Goal: Task Accomplishment & Management: Manage account settings

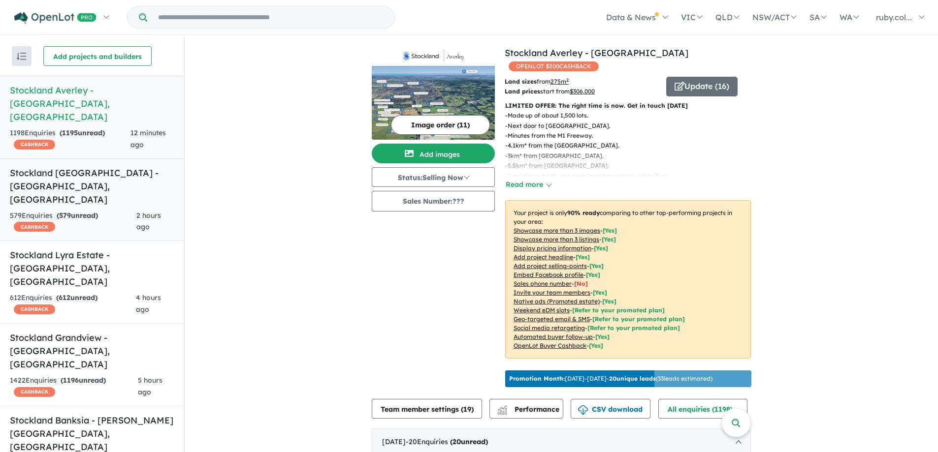
click at [107, 210] on div "579 Enquir ies ( 579 unread) CASHBACK" at bounding box center [73, 222] width 127 height 24
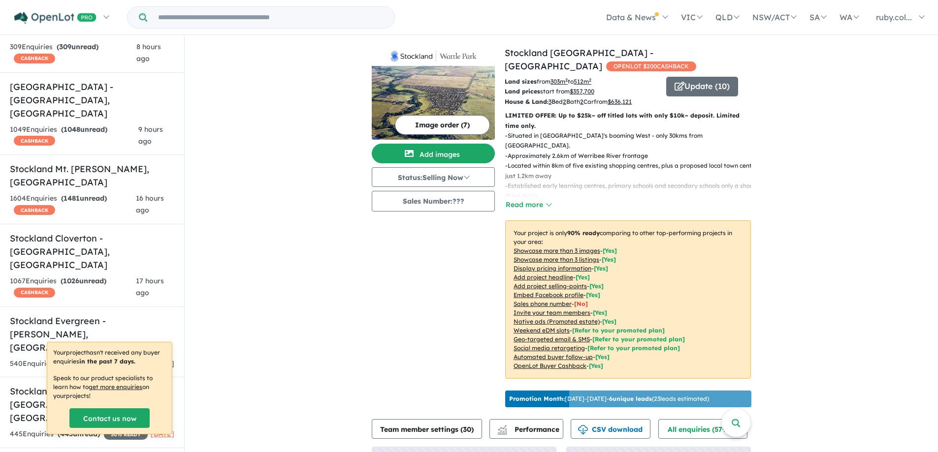
scroll to position [1, 0]
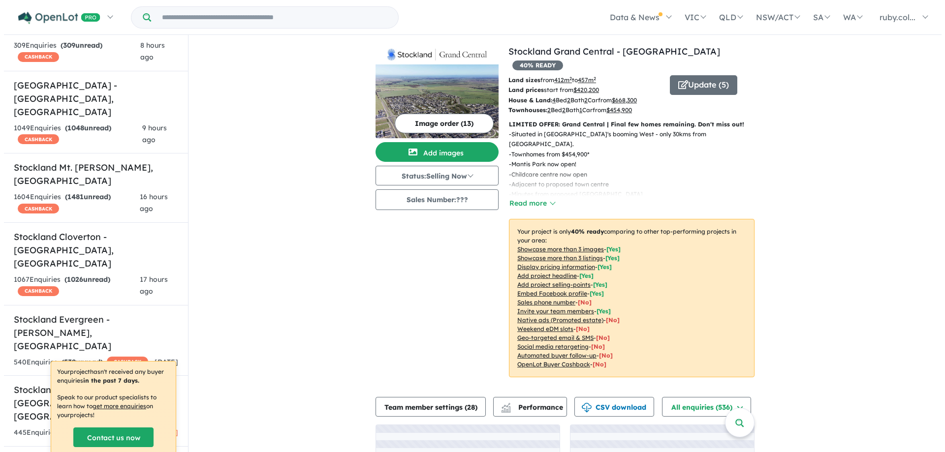
scroll to position [525, 0]
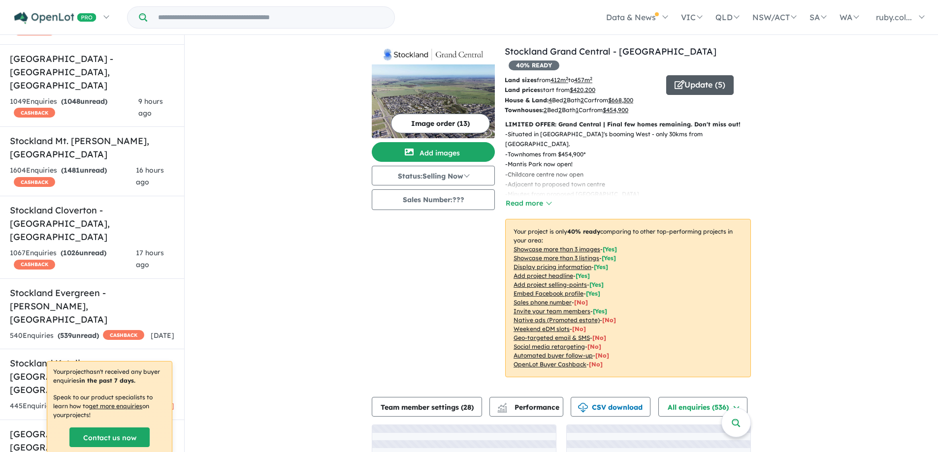
click at [669, 76] on button "Update ( 5 )" at bounding box center [699, 85] width 67 height 20
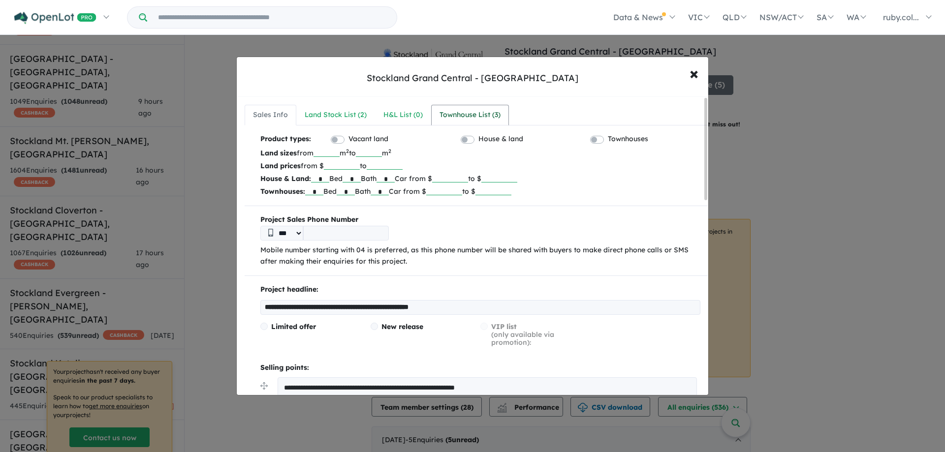
click at [497, 114] on div "Townhouse List ( 3 )" at bounding box center [470, 115] width 61 height 12
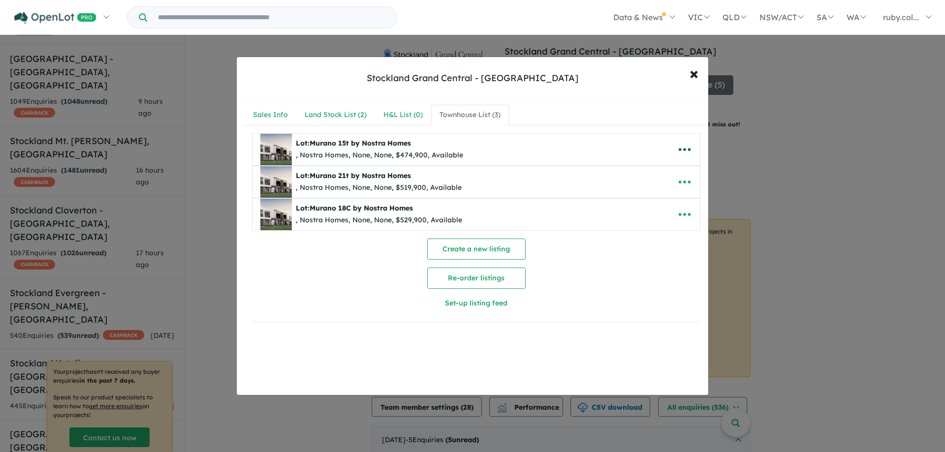
click at [682, 147] on icon "button" at bounding box center [684, 149] width 15 height 15
click at [662, 176] on link "Edit" at bounding box center [663, 173] width 73 height 23
select select "**"
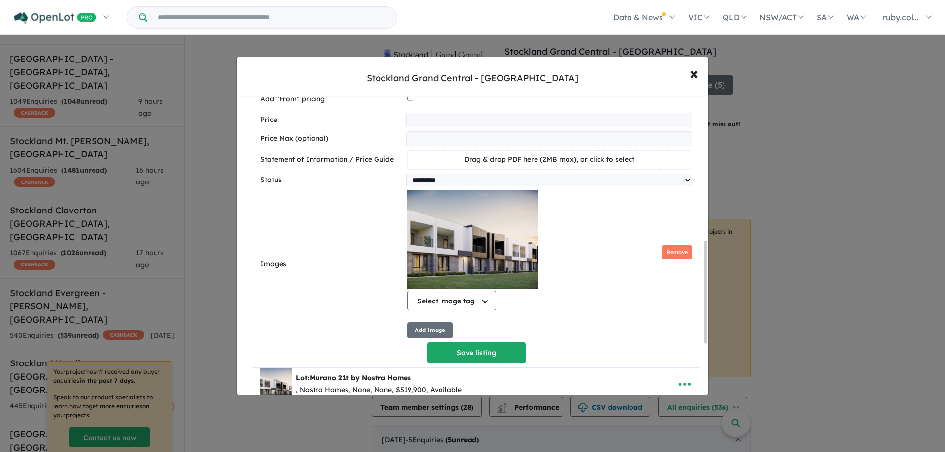
scroll to position [418, 0]
click at [485, 303] on button "Select image tag" at bounding box center [451, 301] width 89 height 20
click at [660, 269] on div "Select image tag Select image tag Floorplan Aerial Location Map Masterplan Life…" at bounding box center [549, 253] width 285 height 124
click at [665, 260] on button "Remove" at bounding box center [677, 253] width 30 height 14
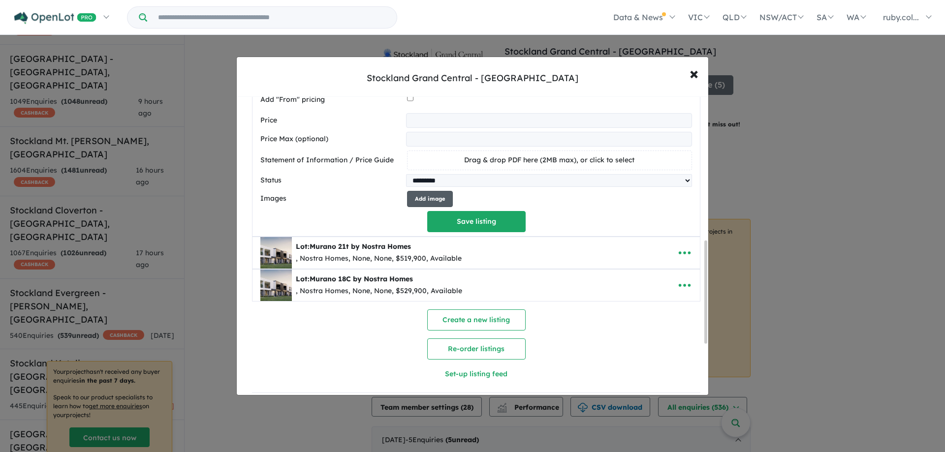
click at [448, 207] on button "Add image" at bounding box center [430, 199] width 46 height 16
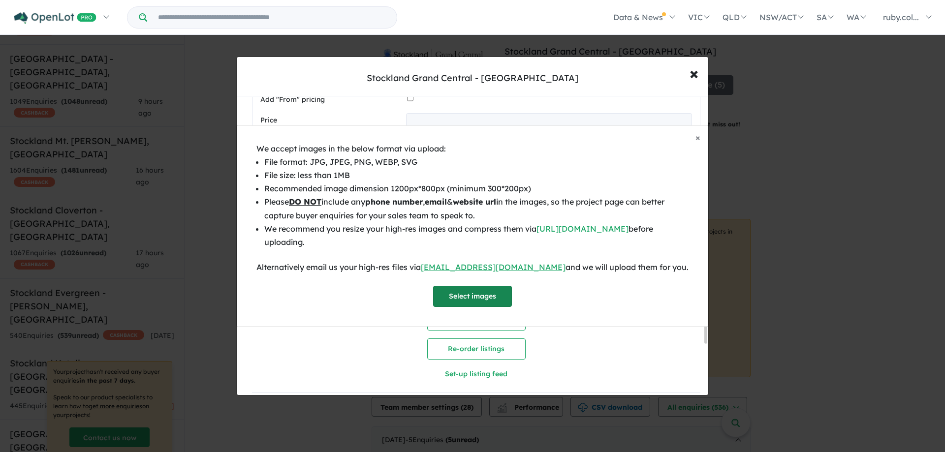
click at [500, 295] on button "Select images" at bounding box center [472, 296] width 79 height 21
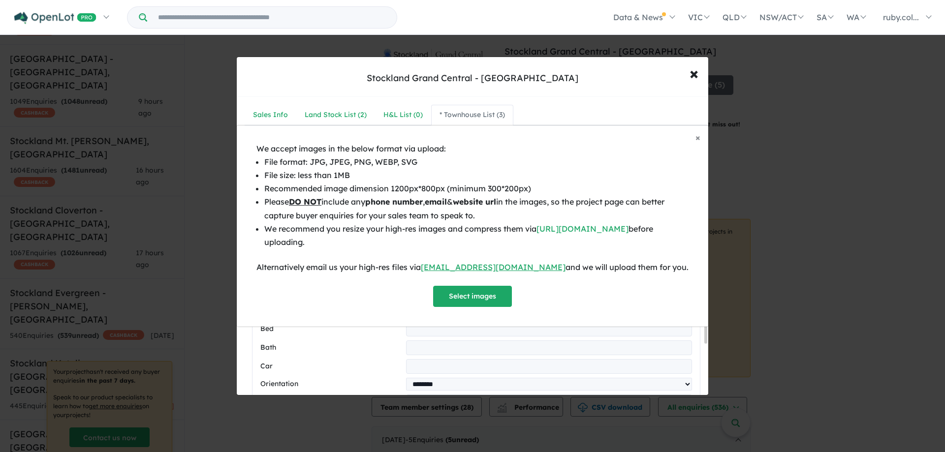
select select "**"
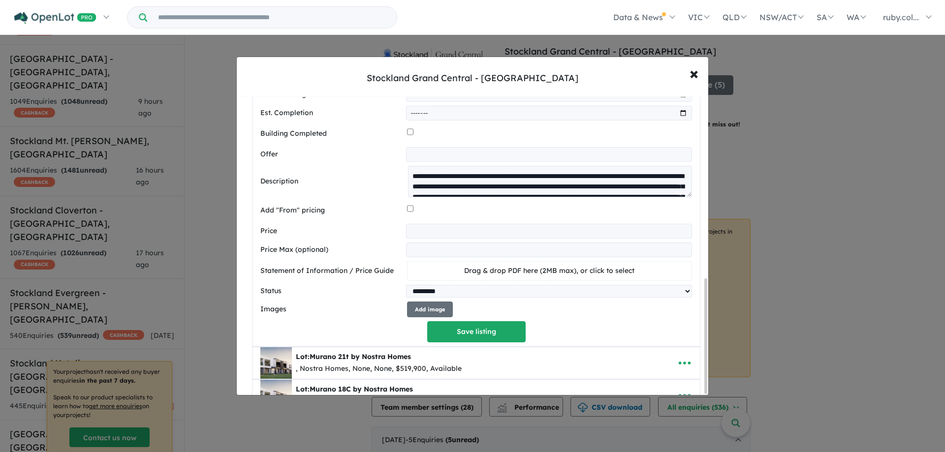
scroll to position [475, 0]
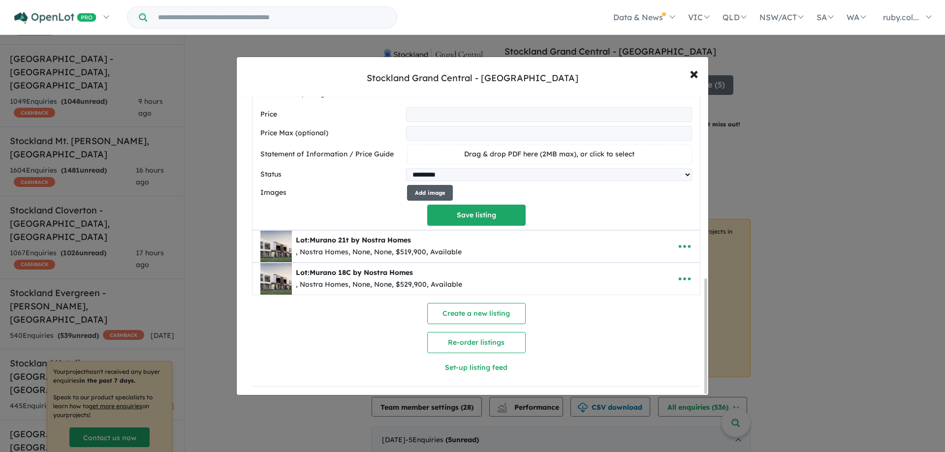
click at [427, 193] on button "Add image" at bounding box center [430, 193] width 46 height 16
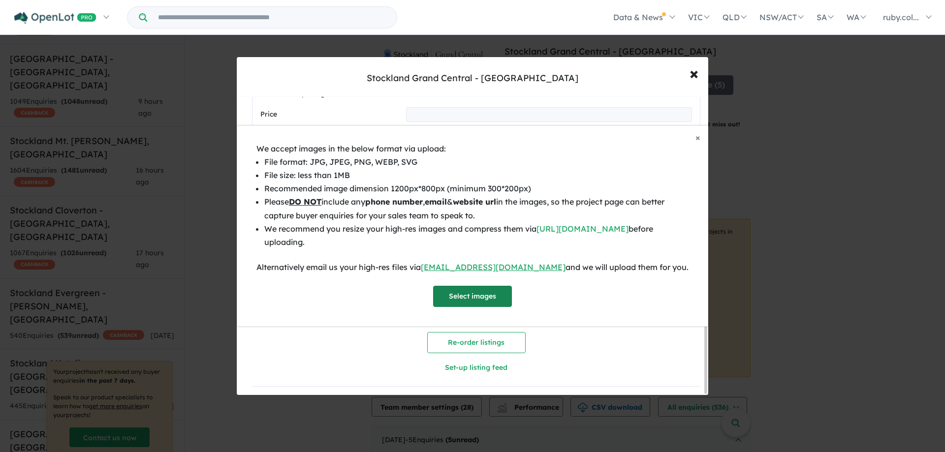
click at [457, 291] on button "Select images" at bounding box center [472, 296] width 79 height 21
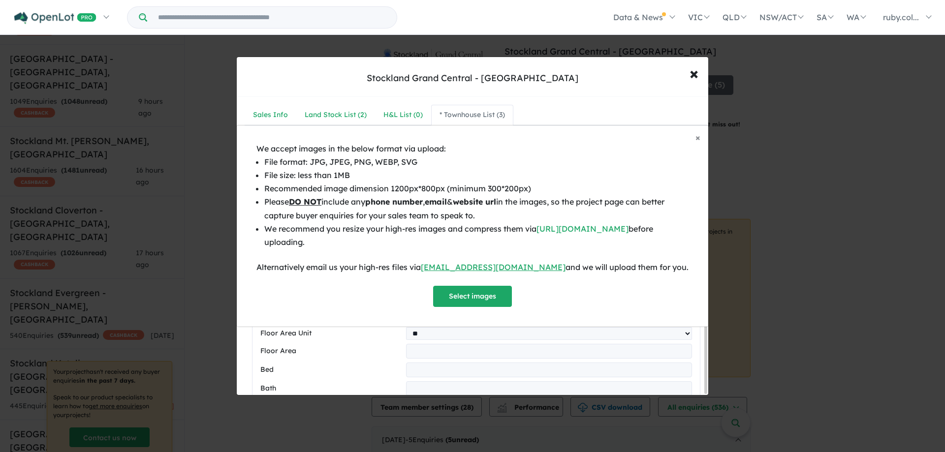
select select "**"
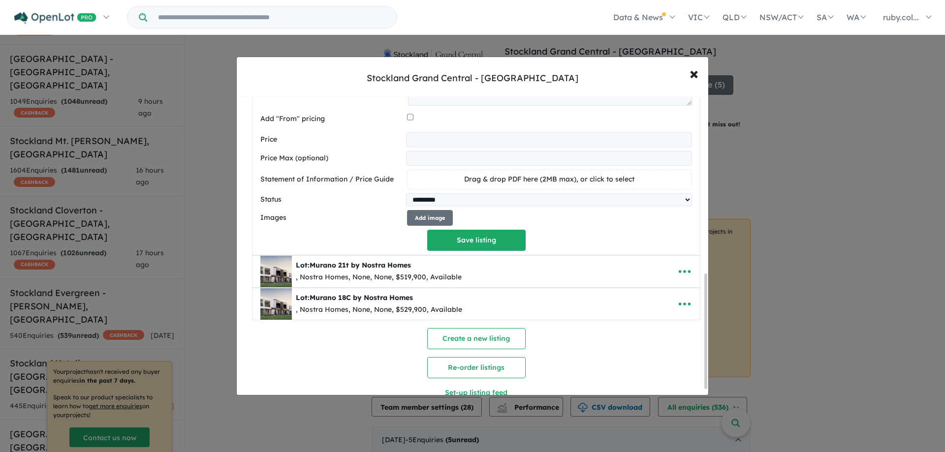
scroll to position [425, 0]
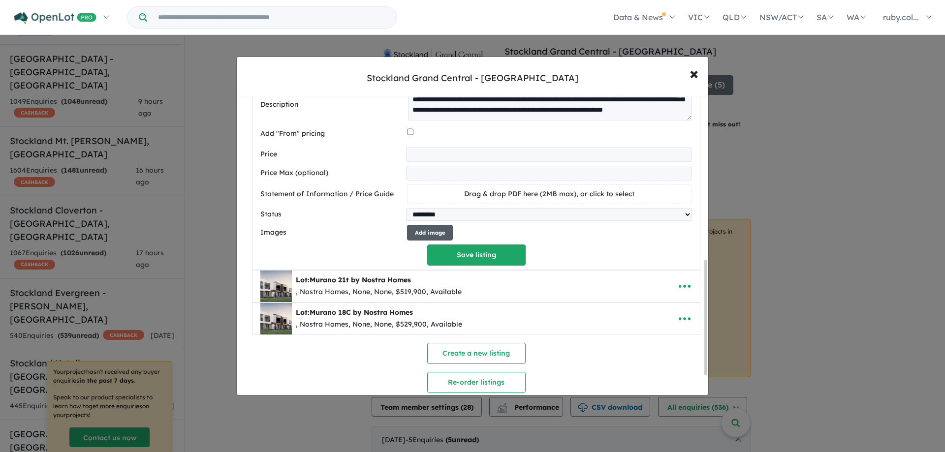
click at [446, 241] on button "Add image" at bounding box center [430, 233] width 46 height 16
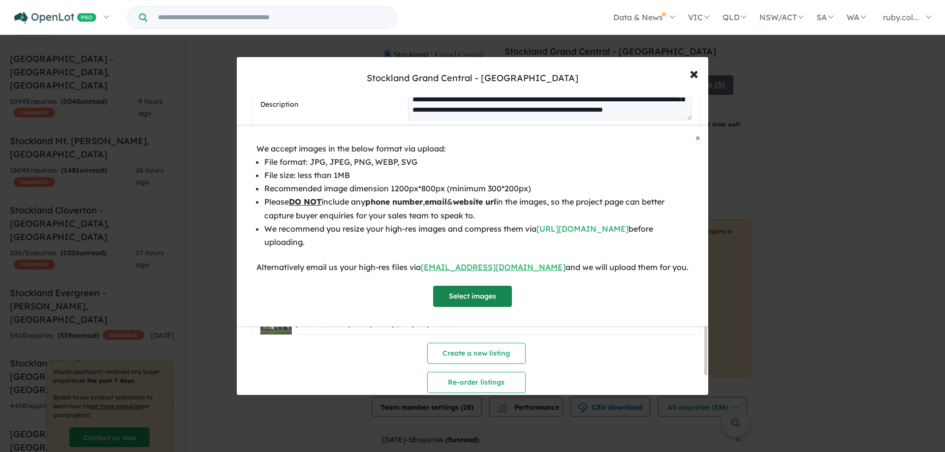
click at [460, 305] on button "Select images" at bounding box center [472, 296] width 79 height 21
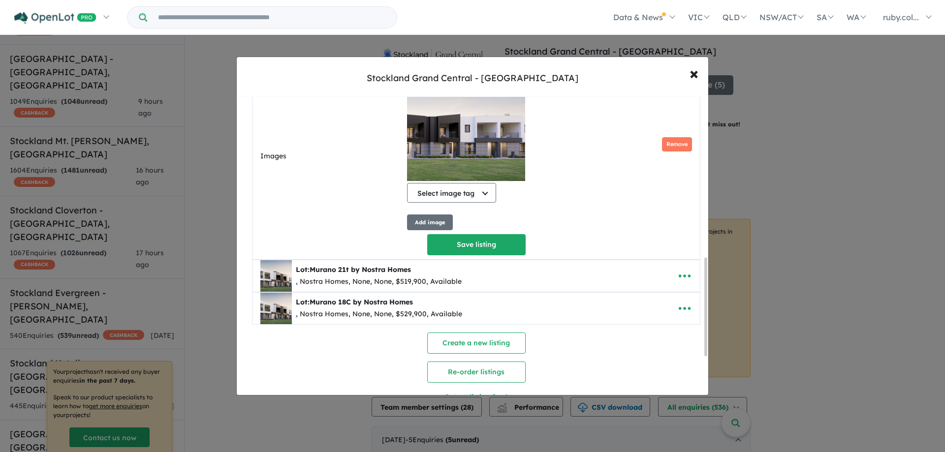
scroll to position [573, 0]
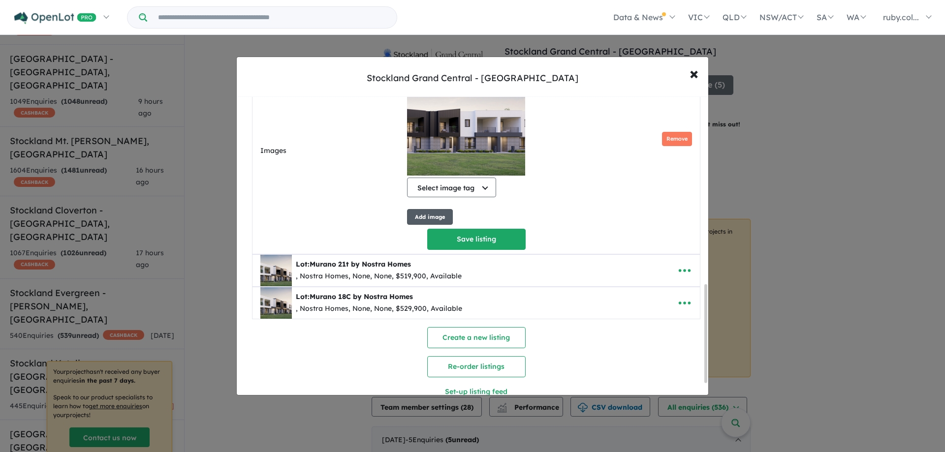
click at [429, 225] on button "Add image" at bounding box center [430, 217] width 46 height 16
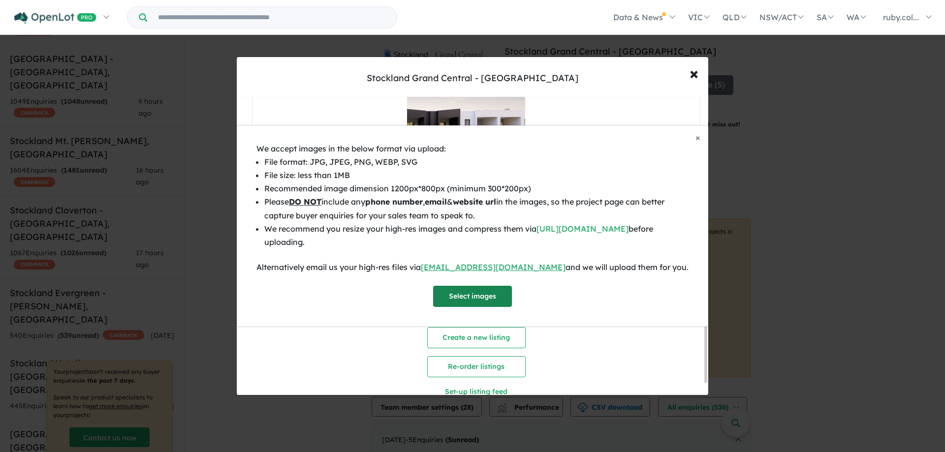
click at [479, 288] on button "Select images" at bounding box center [472, 296] width 79 height 21
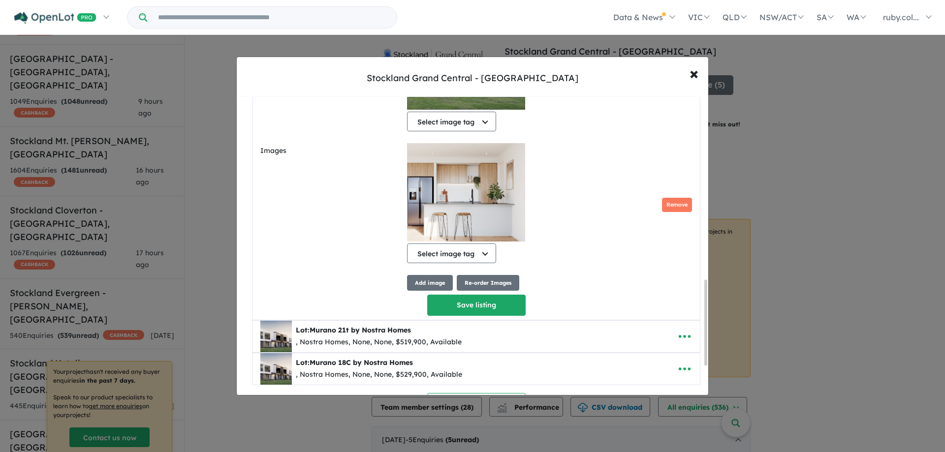
scroll to position [738, 0]
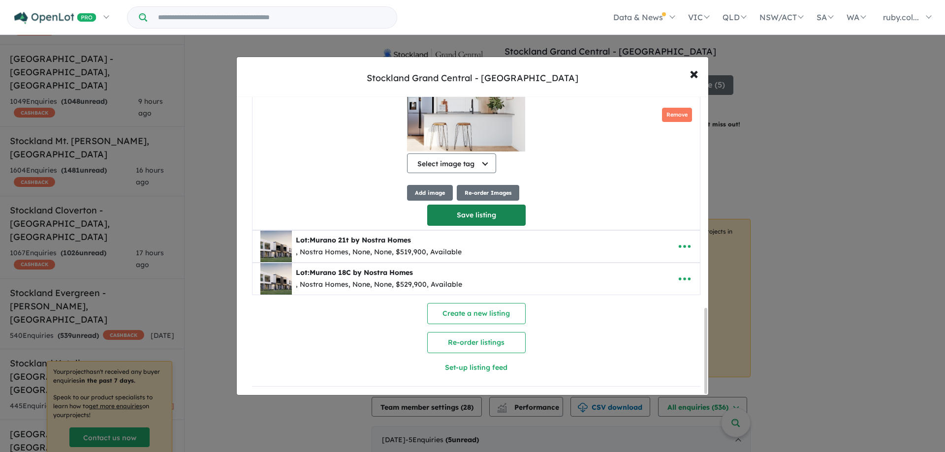
click at [484, 207] on button "Save listing" at bounding box center [476, 215] width 98 height 21
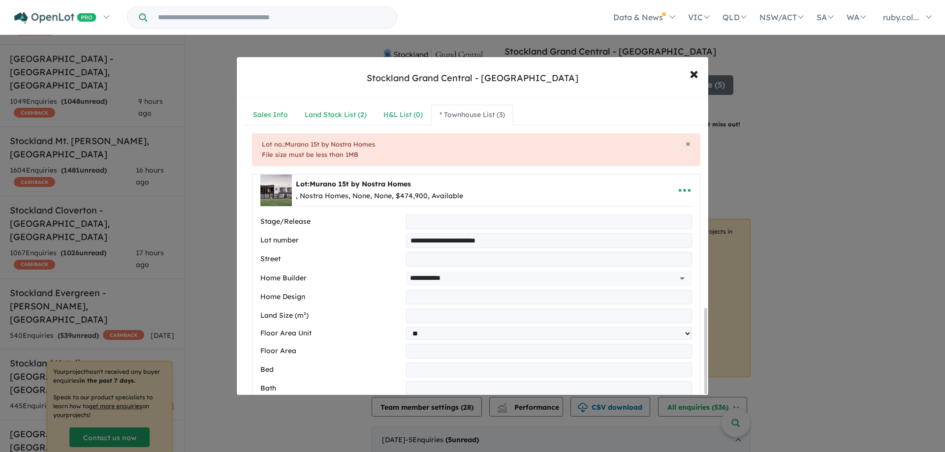
select select "**"
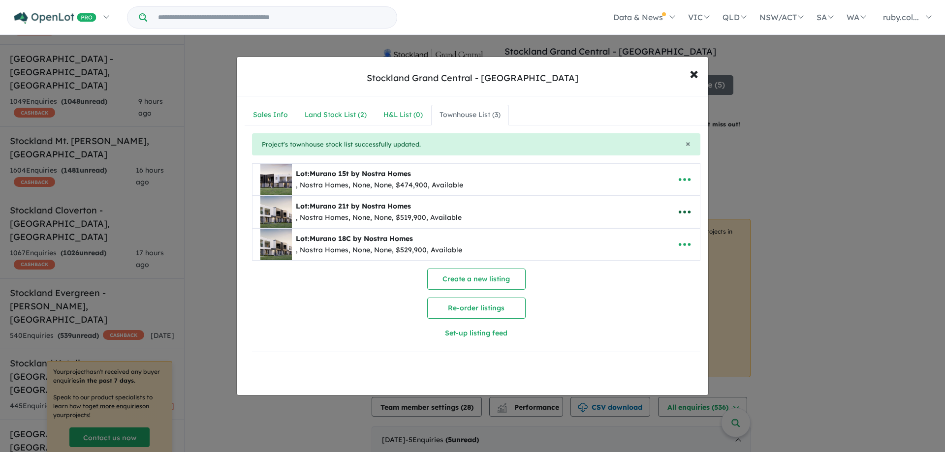
click at [677, 206] on icon "button" at bounding box center [684, 212] width 15 height 15
click at [654, 228] on link "Edit" at bounding box center [663, 236] width 73 height 23
select select "**"
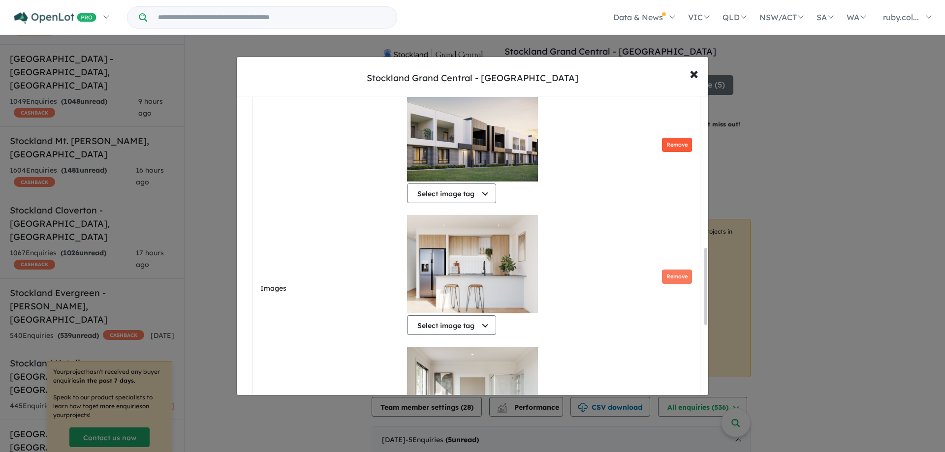
click at [670, 152] on button "Remove" at bounding box center [677, 145] width 30 height 14
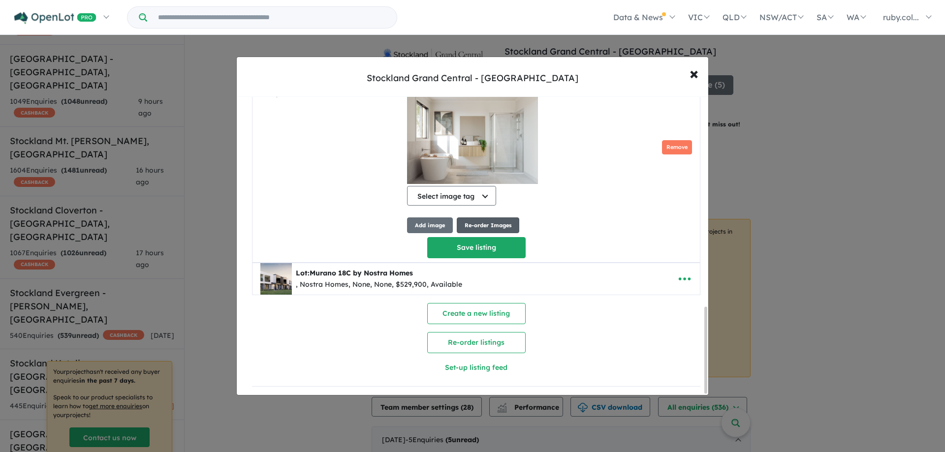
scroll to position [728, 0]
click at [494, 238] on button "Save listing" at bounding box center [476, 247] width 98 height 21
select select "**"
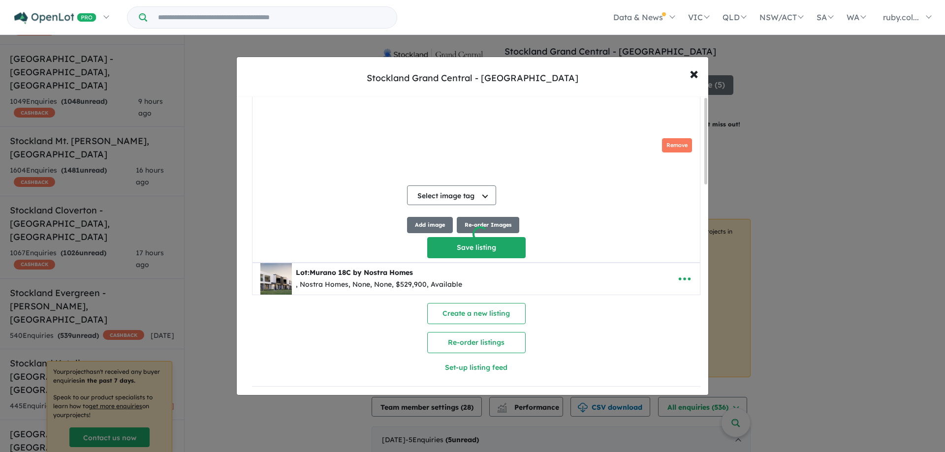
scroll to position [0, 0]
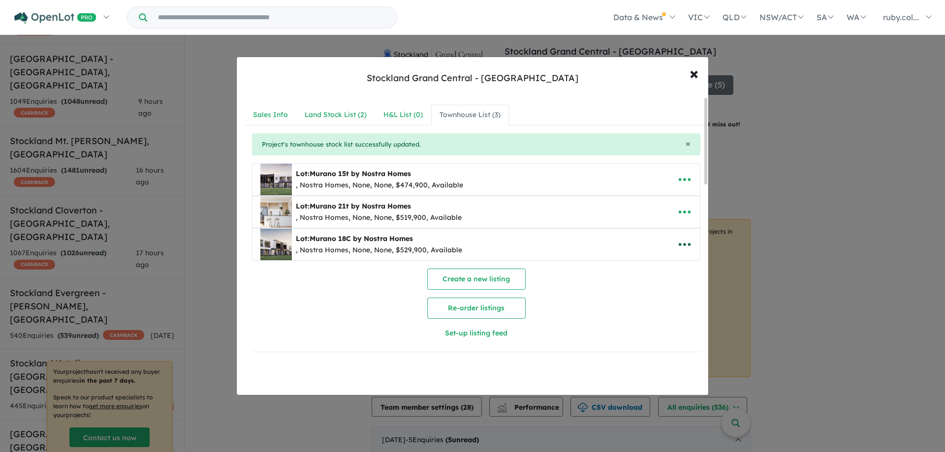
click at [682, 246] on icon "button" at bounding box center [684, 244] width 15 height 15
click at [643, 265] on link "Edit" at bounding box center [663, 268] width 73 height 23
select select "**"
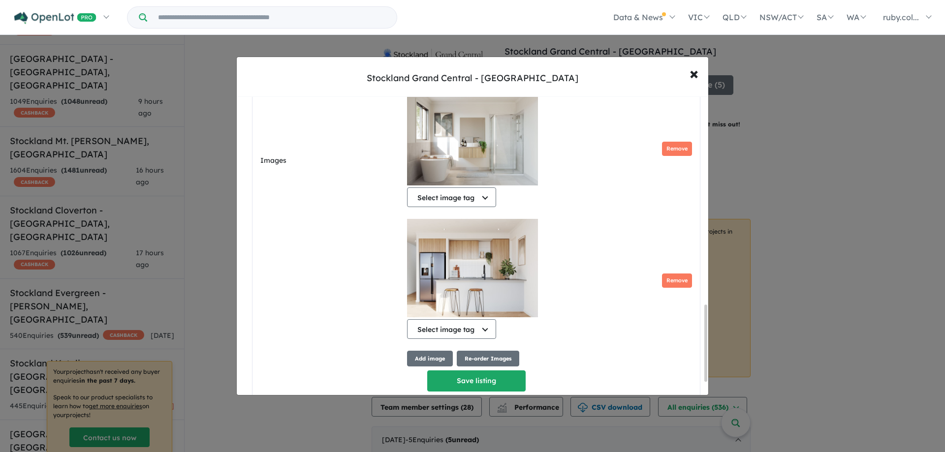
scroll to position [835, 0]
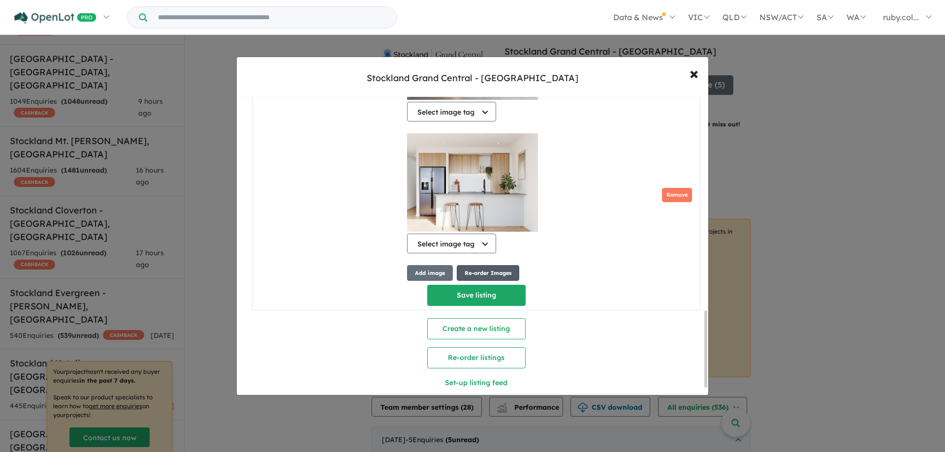
click at [471, 281] on button "Re-order Images" at bounding box center [488, 273] width 63 height 16
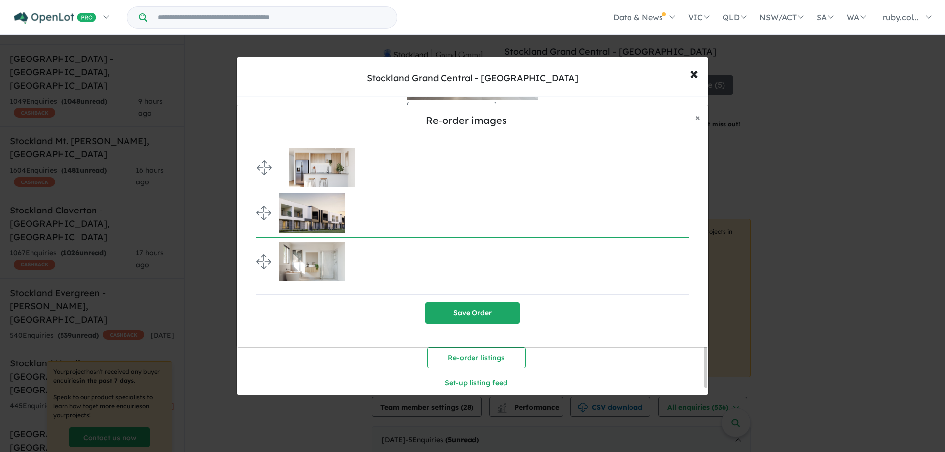
drag, startPoint x: 263, startPoint y: 261, endPoint x: 245, endPoint y: 144, distance: 118.6
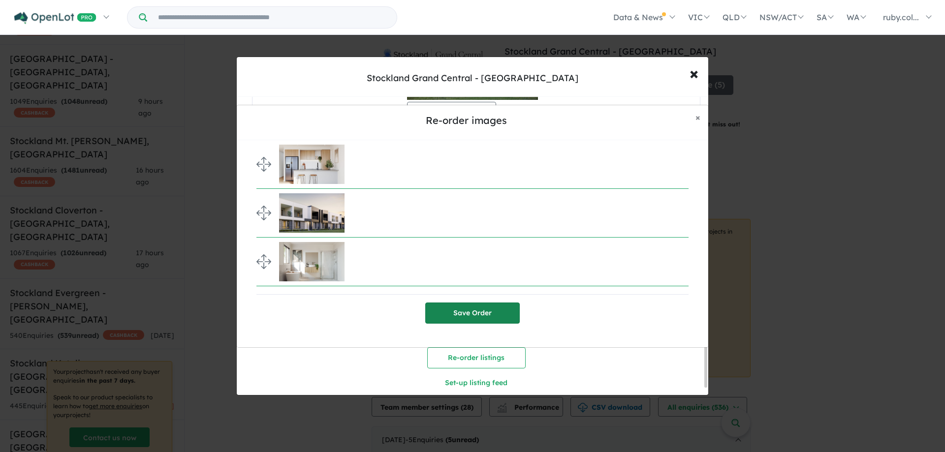
click at [500, 311] on button "Save Order" at bounding box center [472, 313] width 95 height 21
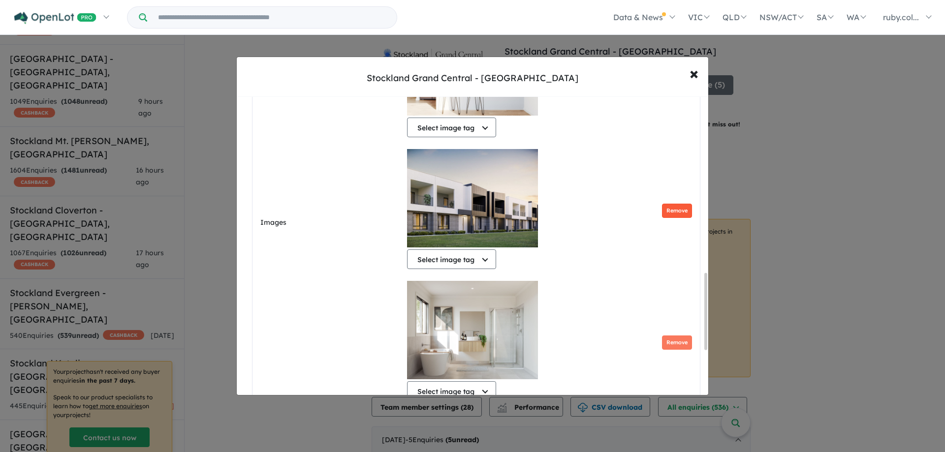
click at [673, 218] on button "Remove" at bounding box center [677, 211] width 30 height 14
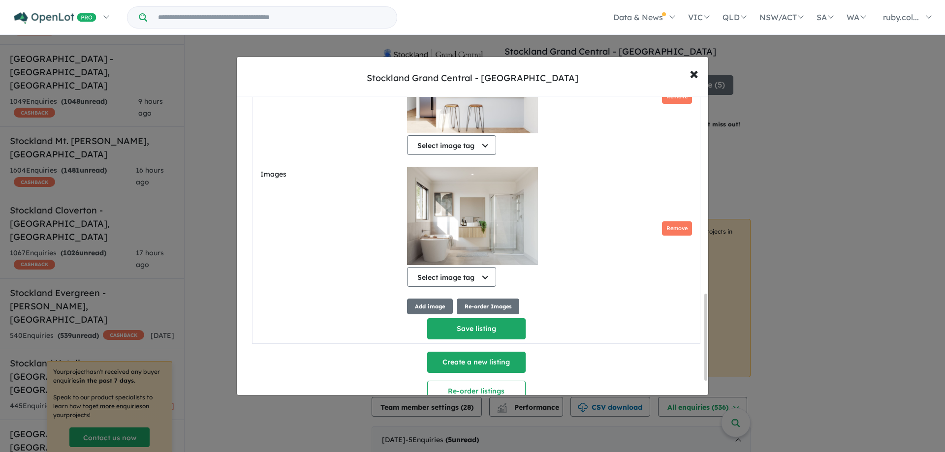
scroll to position [728, 0]
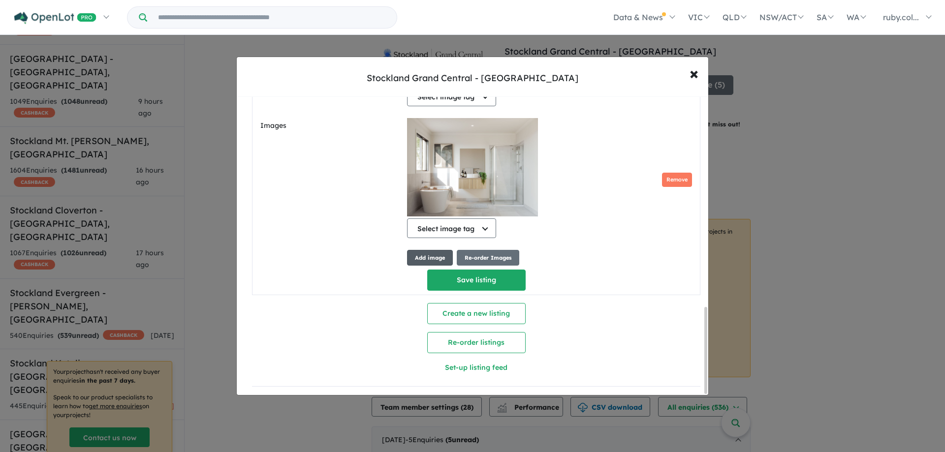
click at [436, 259] on button "Add image" at bounding box center [430, 258] width 46 height 16
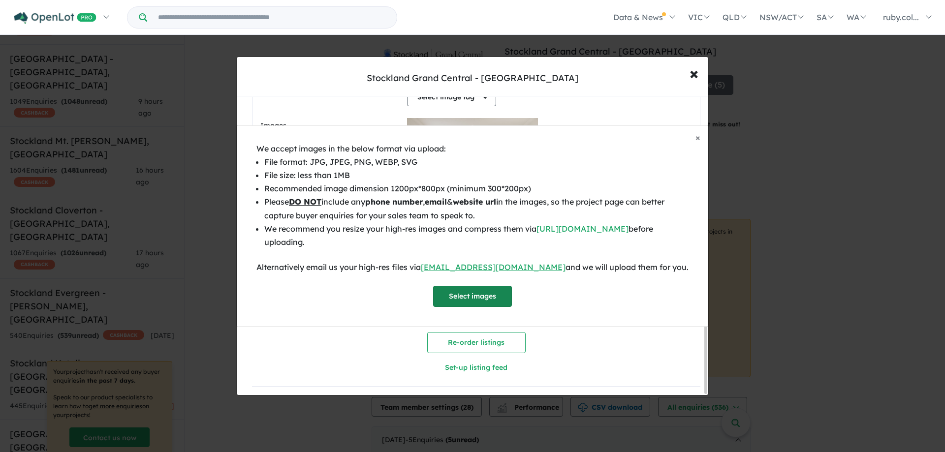
drag, startPoint x: 497, startPoint y: 309, endPoint x: 492, endPoint y: 297, distance: 12.8
click at [496, 307] on div "We accept images in the below format via upload: File format: JPG, JPEG, PNG, W…" at bounding box center [473, 234] width 472 height 185
click at [492, 297] on button "Select images" at bounding box center [472, 296] width 79 height 21
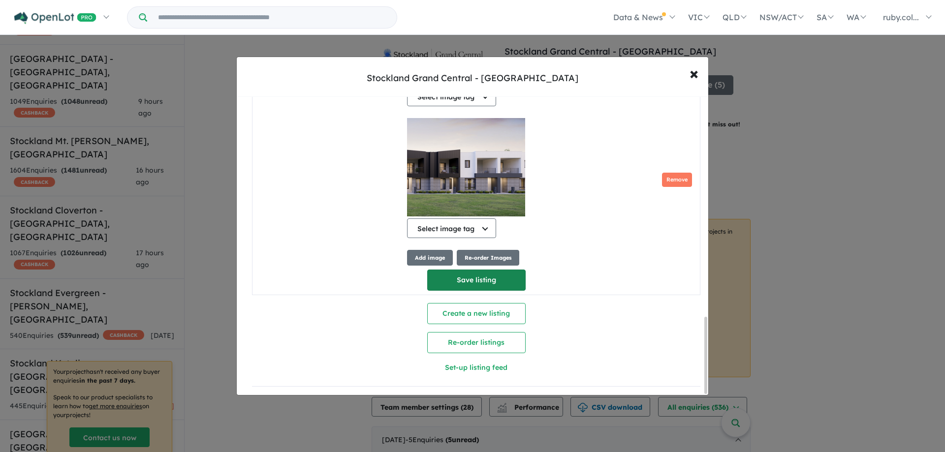
click at [474, 270] on button "Save listing" at bounding box center [476, 280] width 98 height 21
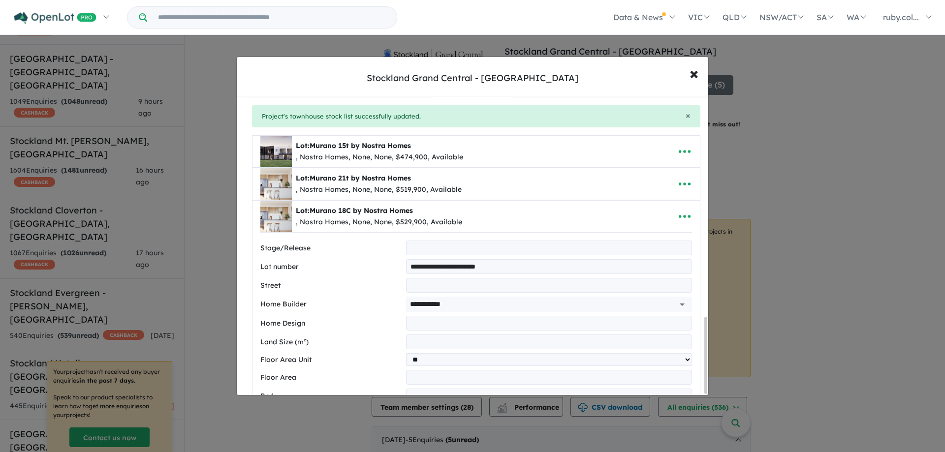
select select "**"
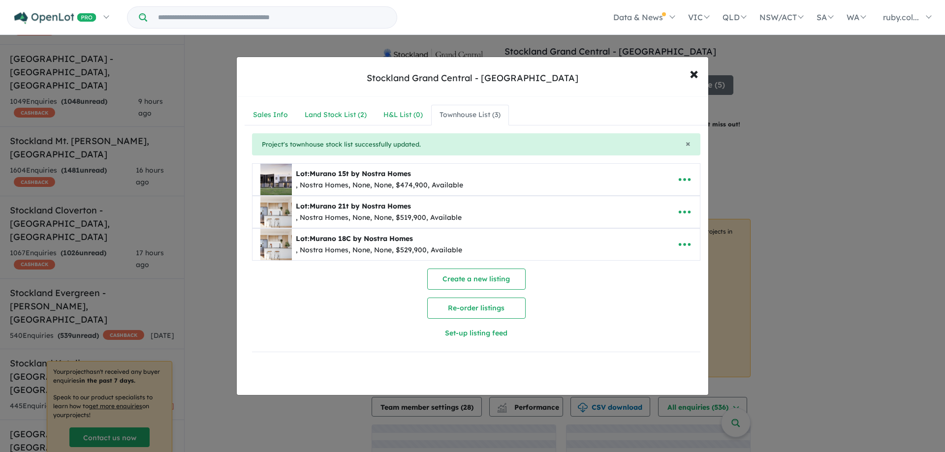
scroll to position [0, 0]
click at [680, 245] on icon "button" at bounding box center [685, 245] width 12 height 3
click at [666, 262] on link "Edit" at bounding box center [663, 268] width 73 height 23
select select "**"
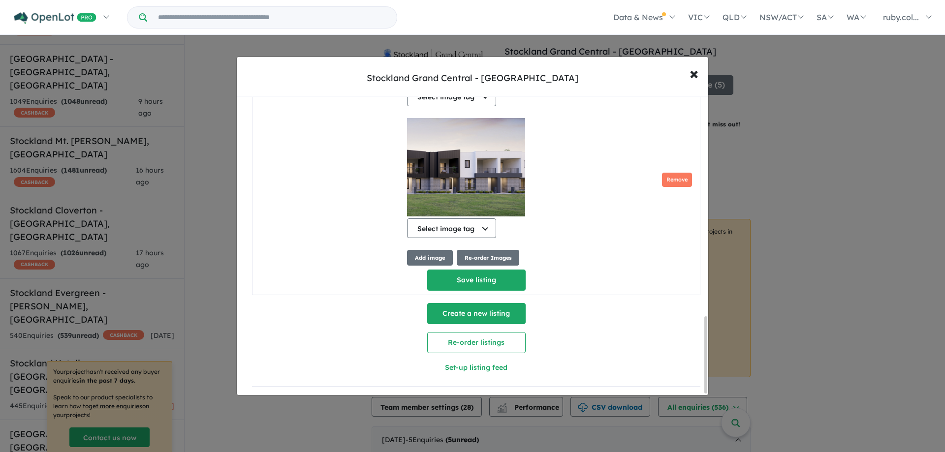
scroll to position [859, 0]
click at [472, 254] on button "Re-order Images" at bounding box center [488, 258] width 63 height 16
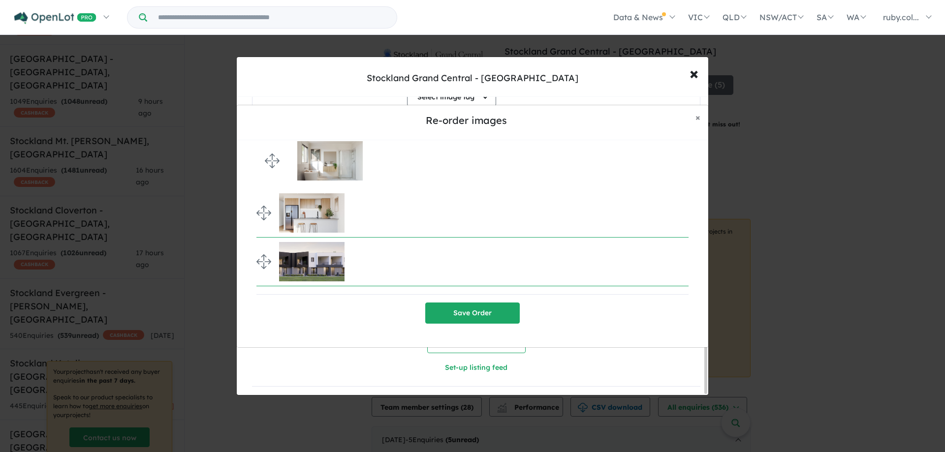
drag, startPoint x: 260, startPoint y: 212, endPoint x: 258, endPoint y: 159, distance: 52.2
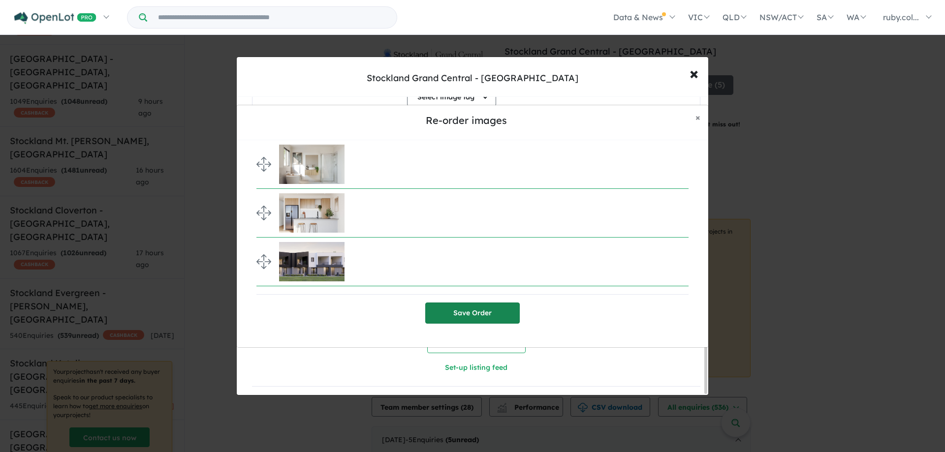
click at [498, 321] on button "Save Order" at bounding box center [472, 313] width 95 height 21
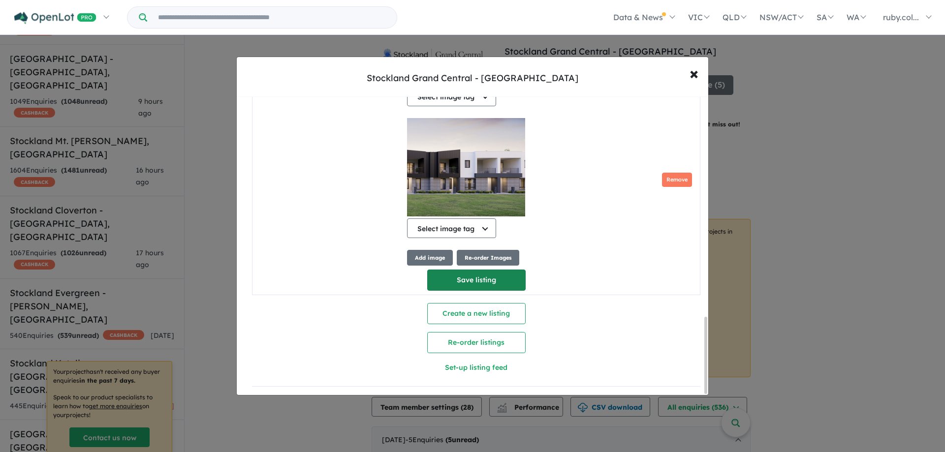
click at [499, 274] on button "Save listing" at bounding box center [476, 280] width 98 height 21
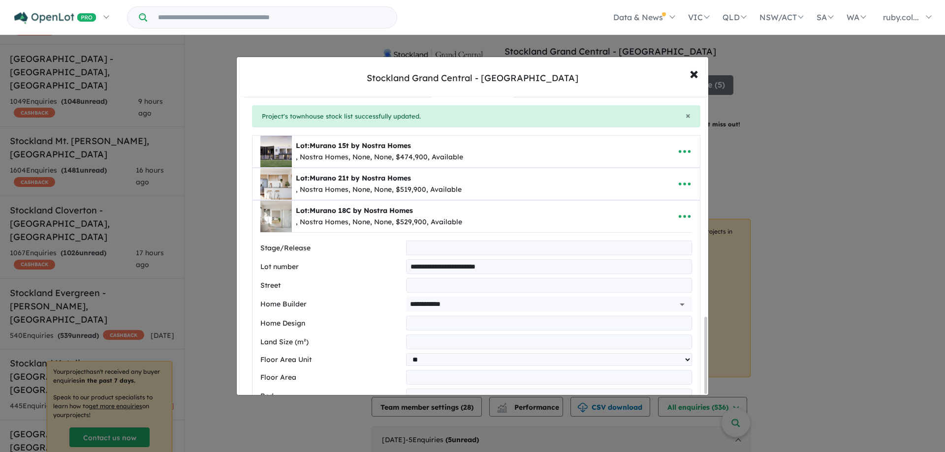
select select "**"
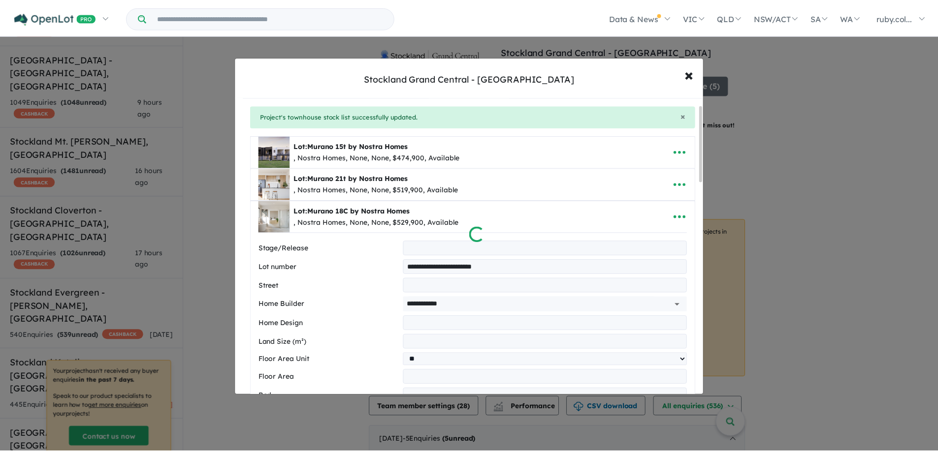
scroll to position [0, 0]
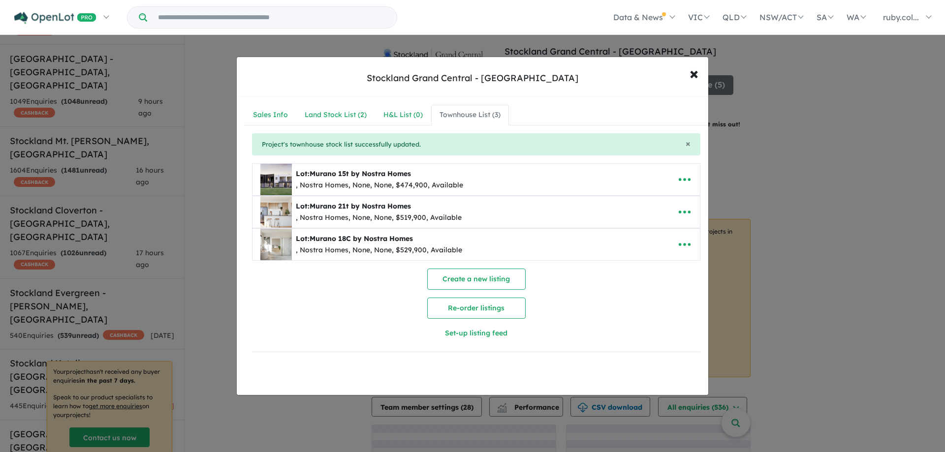
click at [618, 293] on div "Create a new listing Re-order listings Set-up listing feed" at bounding box center [476, 306] width 448 height 75
click at [694, 68] on span "×" at bounding box center [694, 73] width 9 height 21
